Goal: Use online tool/utility: Use online tool/utility

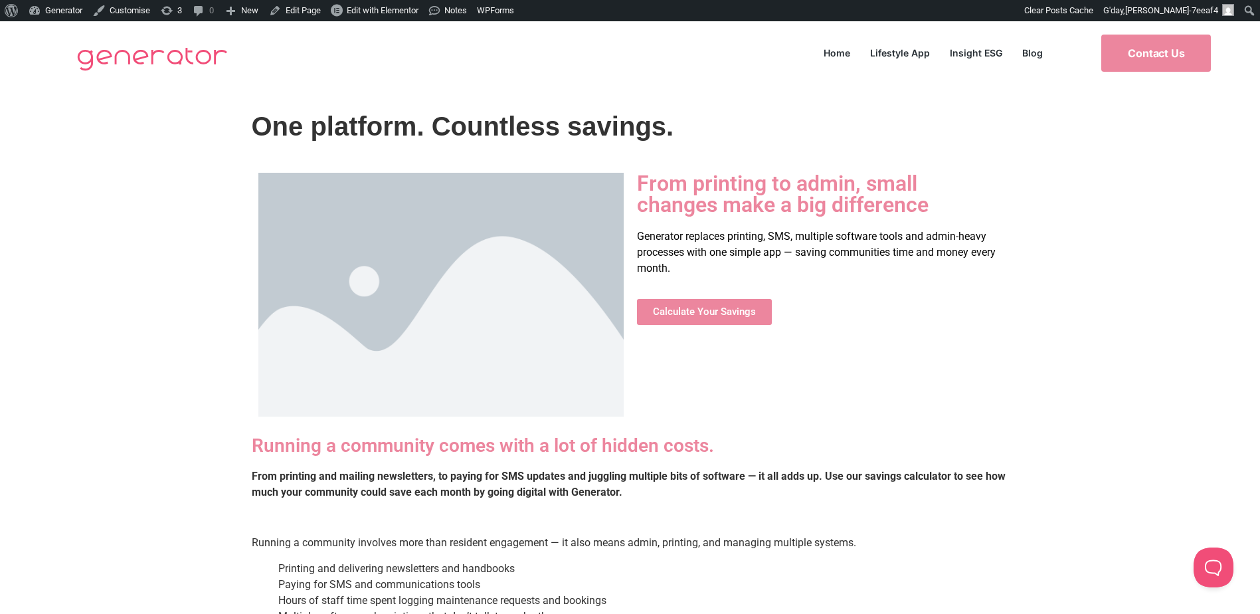
click at [727, 310] on span "Calculate Your Savings" at bounding box center [704, 312] width 103 height 10
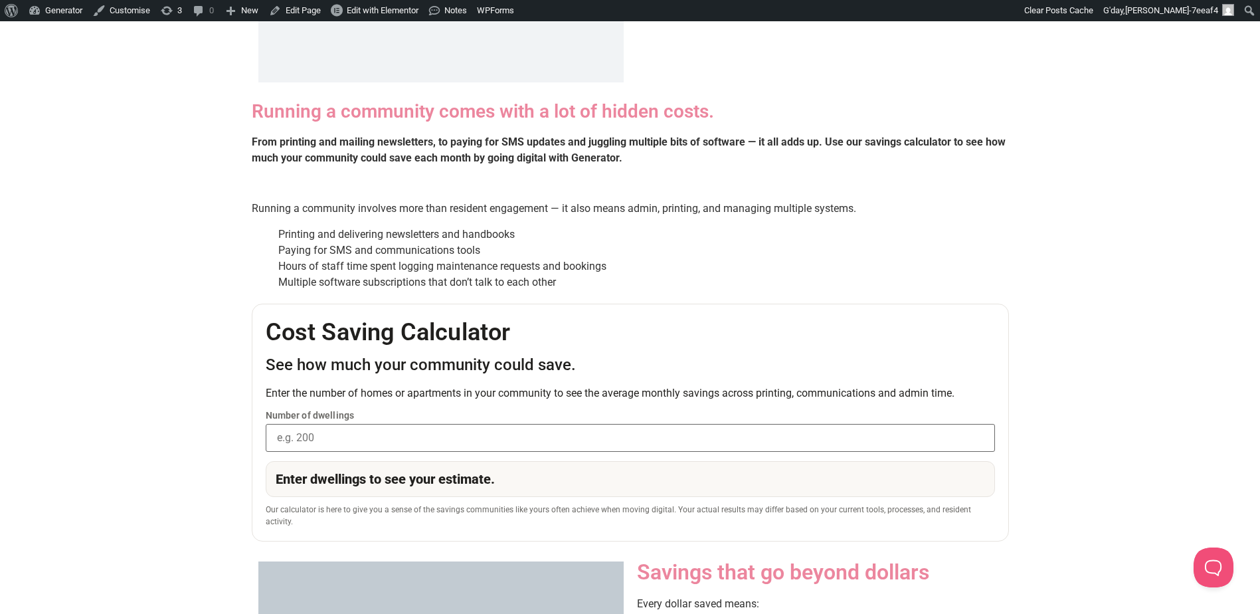
scroll to position [598, 0]
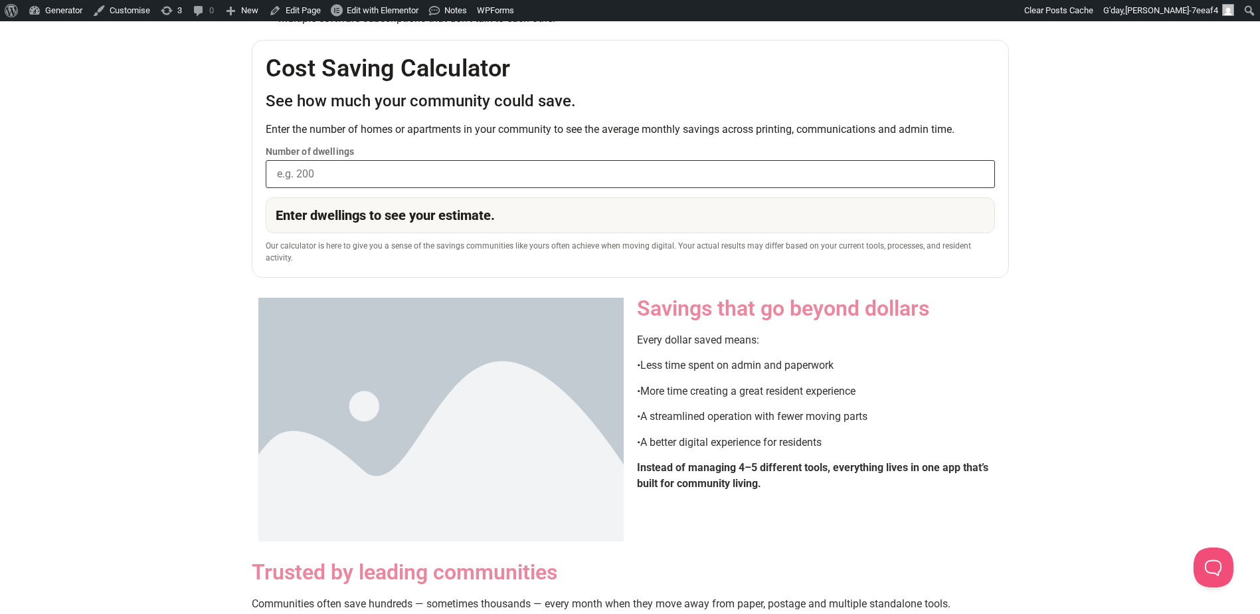
click at [369, 177] on input "Number of dwellings" at bounding box center [630, 174] width 729 height 28
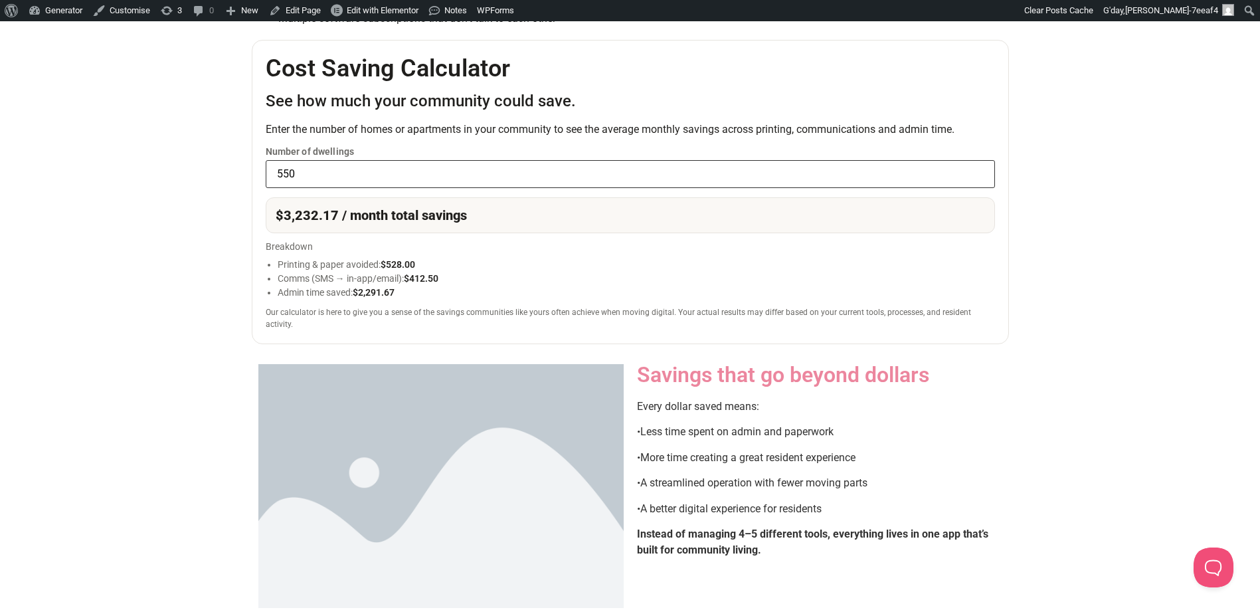
type input "550"
drag, startPoint x: 340, startPoint y: 264, endPoint x: 403, endPoint y: 265, distance: 62.5
click at [403, 265] on li "Printing & paper avoided: $528.00" at bounding box center [636, 265] width 717 height 14
drag, startPoint x: 403, startPoint y: 265, endPoint x: 445, endPoint y: 282, distance: 45.6
click at [445, 282] on li "Comms (SMS → in-app/email): $412.50" at bounding box center [636, 279] width 717 height 14
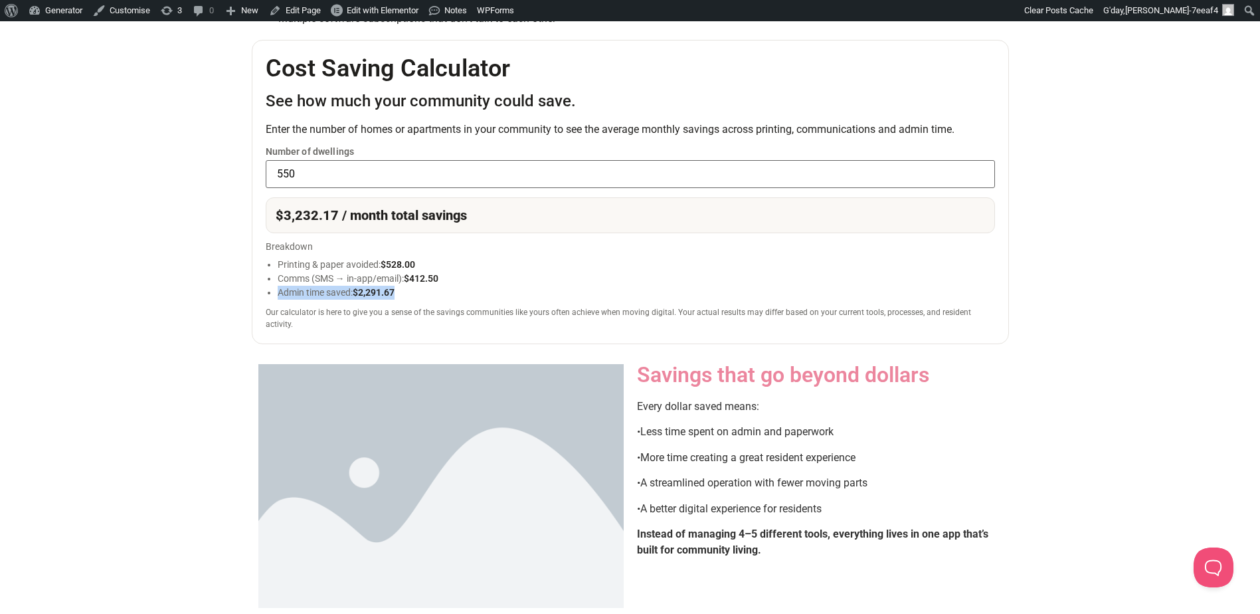
drag, startPoint x: 270, startPoint y: 290, endPoint x: 421, endPoint y: 293, distance: 151.5
click at [421, 293] on li "Admin time saved: $2,291.67" at bounding box center [636, 293] width 717 height 14
drag, startPoint x: 421, startPoint y: 293, endPoint x: 363, endPoint y: 316, distance: 62.3
click at [363, 316] on div "Our calculator is here to give you a sense of the savings communities like your…" at bounding box center [630, 318] width 729 height 24
drag, startPoint x: 509, startPoint y: 215, endPoint x: 286, endPoint y: 228, distance: 223.6
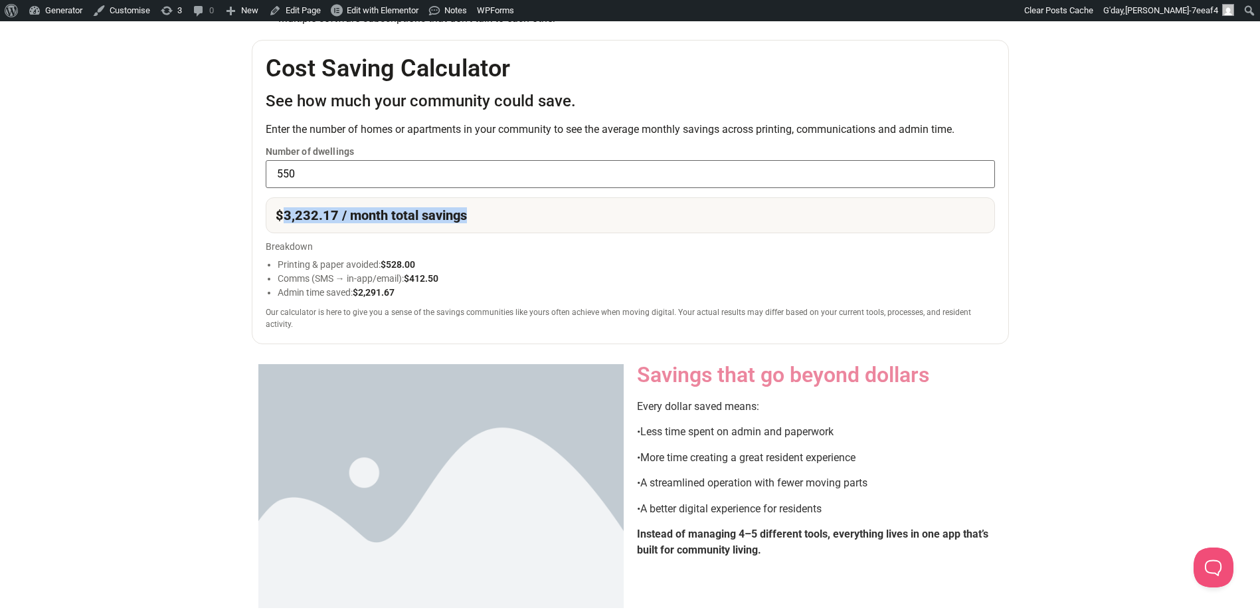
click at [286, 228] on div "$3,232.17 / month total savings" at bounding box center [630, 215] width 729 height 36
click at [509, 310] on div "Our calculator is here to give you a sense of the savings communities like your…" at bounding box center [630, 318] width 729 height 24
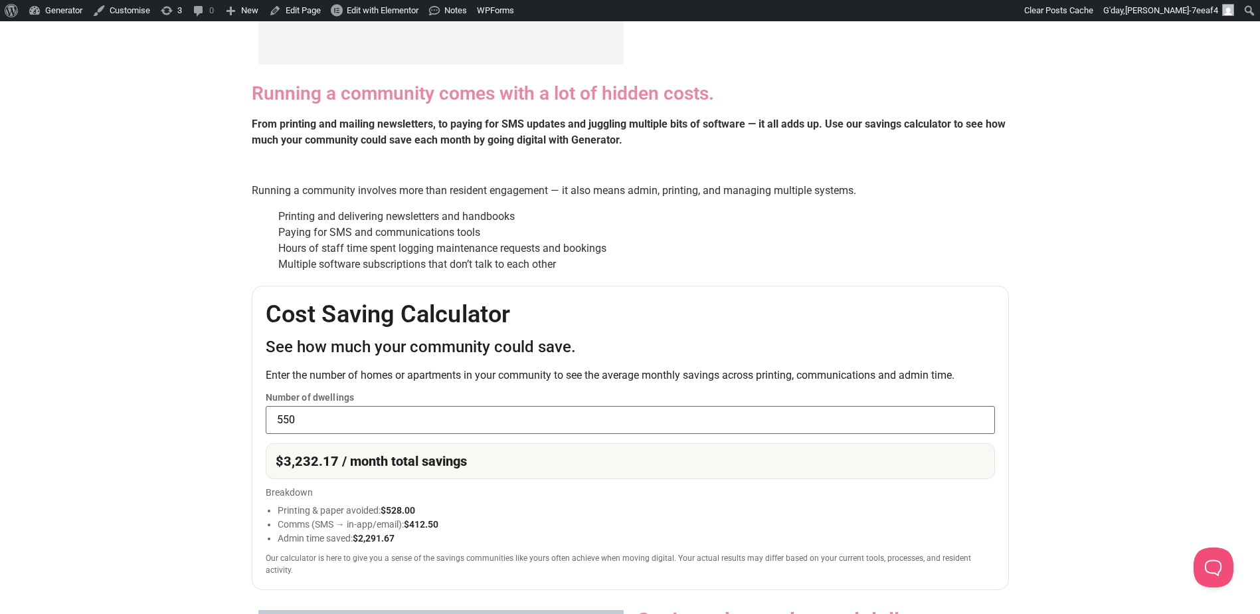
scroll to position [664, 0]
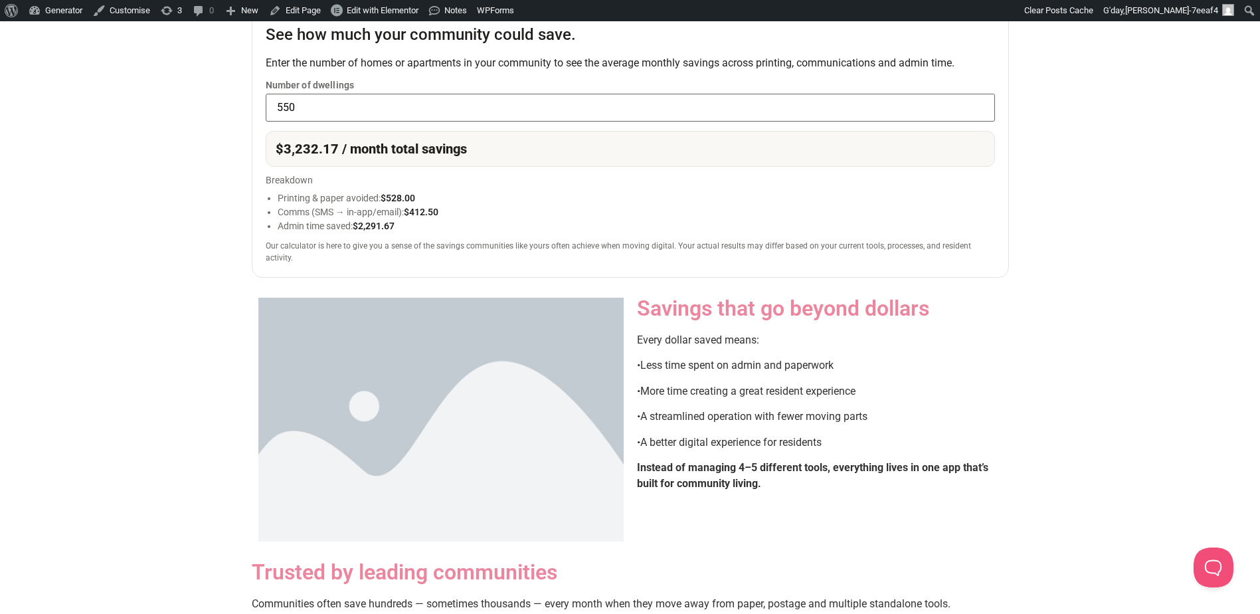
click at [311, 232] on div "Cost Saving Calculator See how much your community could save. Enter the number…" at bounding box center [630, 125] width 757 height 304
drag, startPoint x: 311, startPoint y: 232, endPoint x: 302, endPoint y: 208, distance: 25.7
click at [302, 208] on li "Comms (SMS → in-app/email): $412.50" at bounding box center [636, 212] width 717 height 14
drag, startPoint x: 302, startPoint y: 208, endPoint x: 303, endPoint y: 197, distance: 10.7
click at [303, 197] on li "Printing & paper avoided: $528.00" at bounding box center [636, 198] width 717 height 14
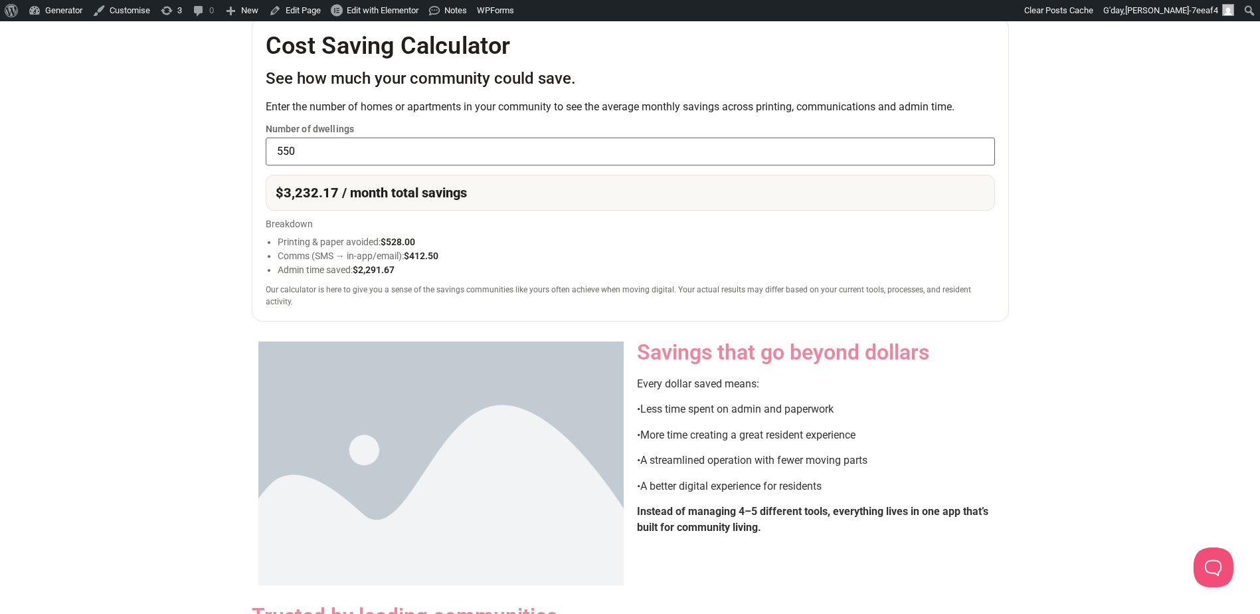
scroll to position [332, 0]
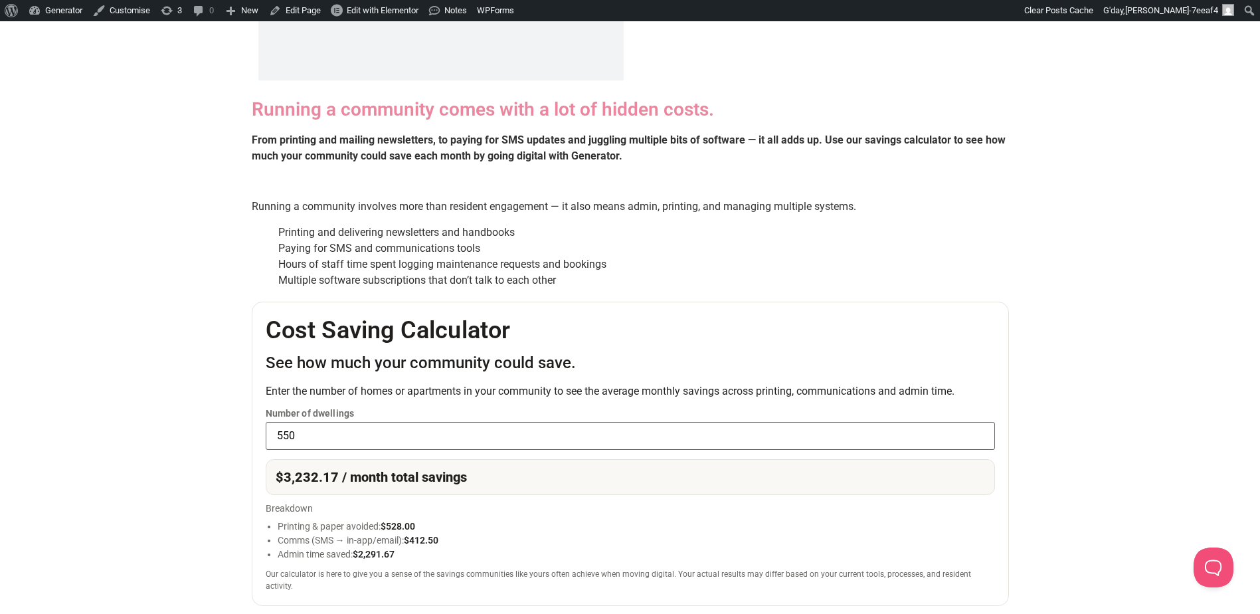
drag, startPoint x: 360, startPoint y: 220, endPoint x: 378, endPoint y: 221, distance: 18.0
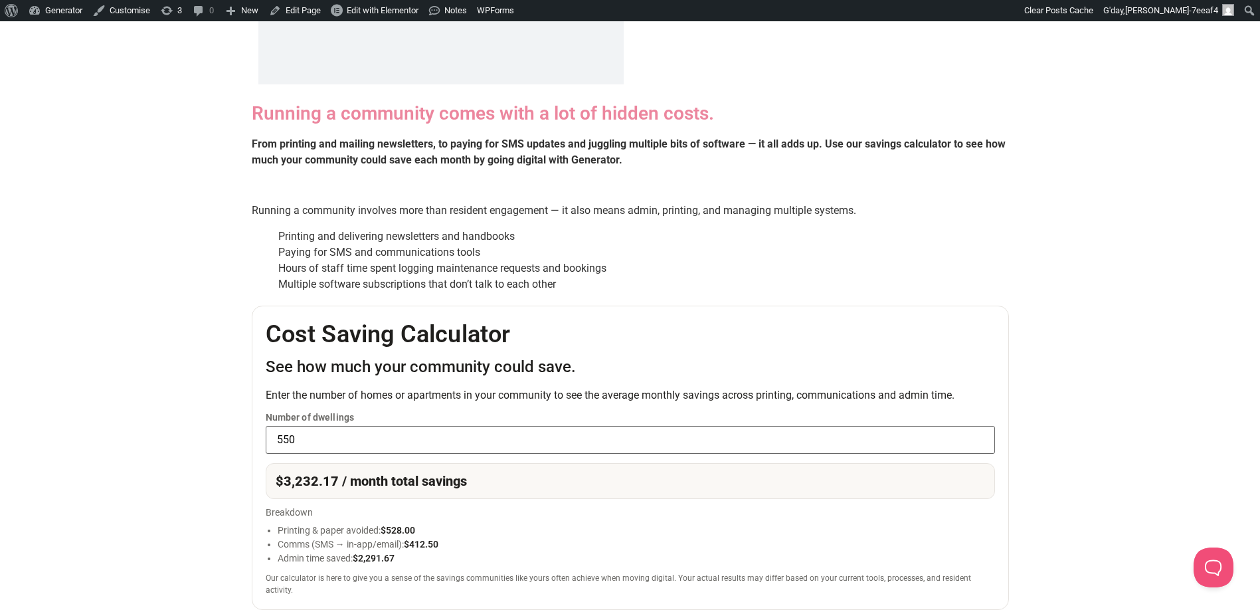
drag, startPoint x: 378, startPoint y: 221, endPoint x: 575, endPoint y: 156, distance: 207.8
click at [575, 156] on strong "From printing and mailing newsletters, to paying for SMS updates and juggling m…" at bounding box center [629, 152] width 754 height 29
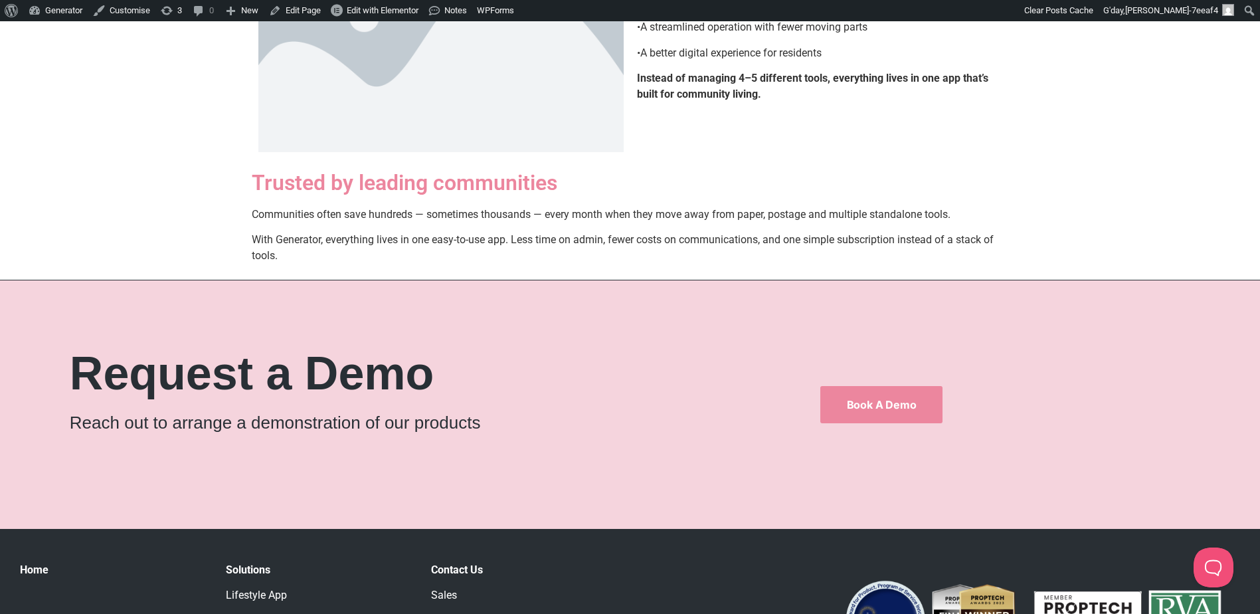
scroll to position [1063, 0]
